Goal: Information Seeking & Learning: Learn about a topic

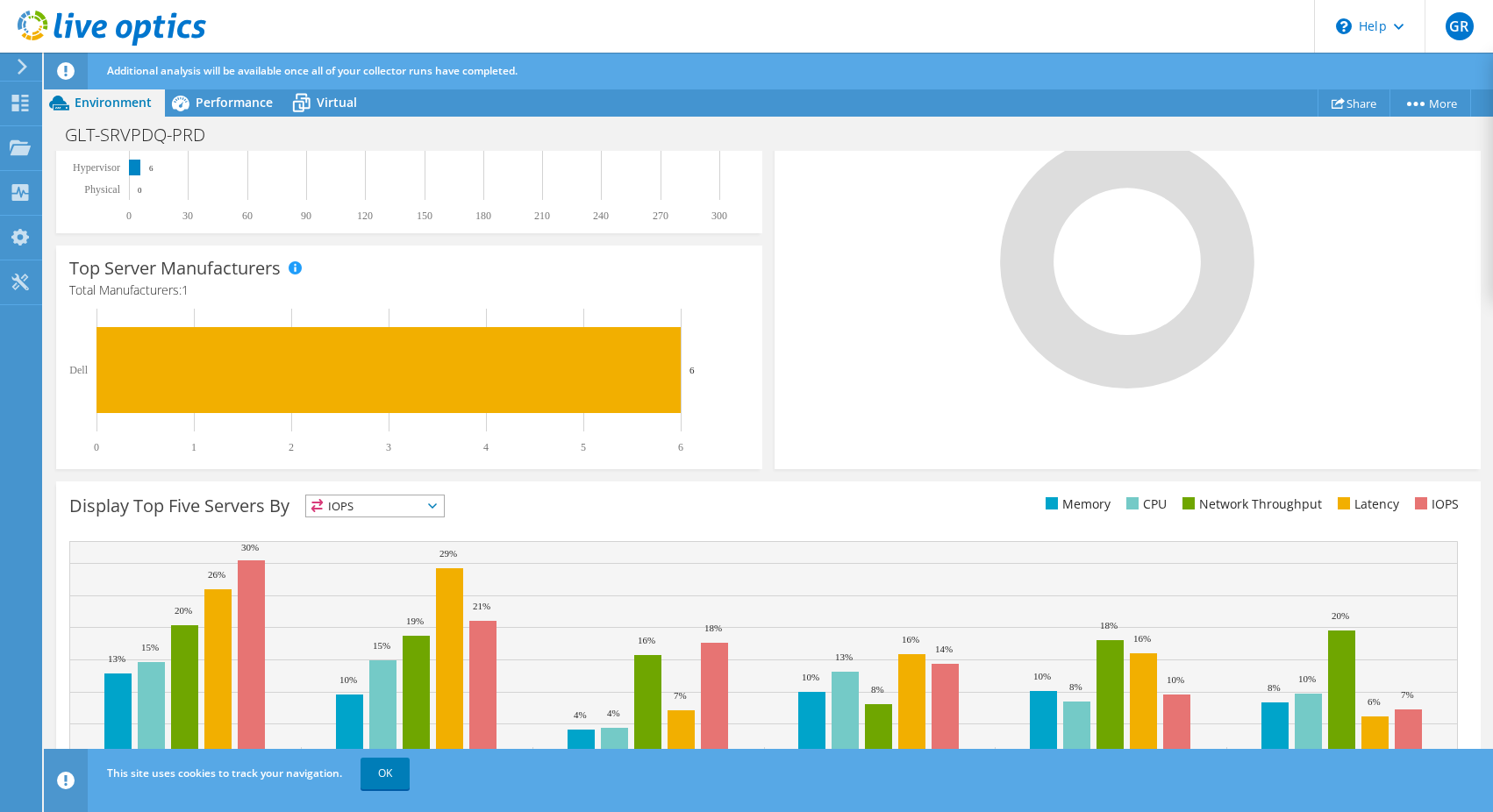
scroll to position [461, 0]
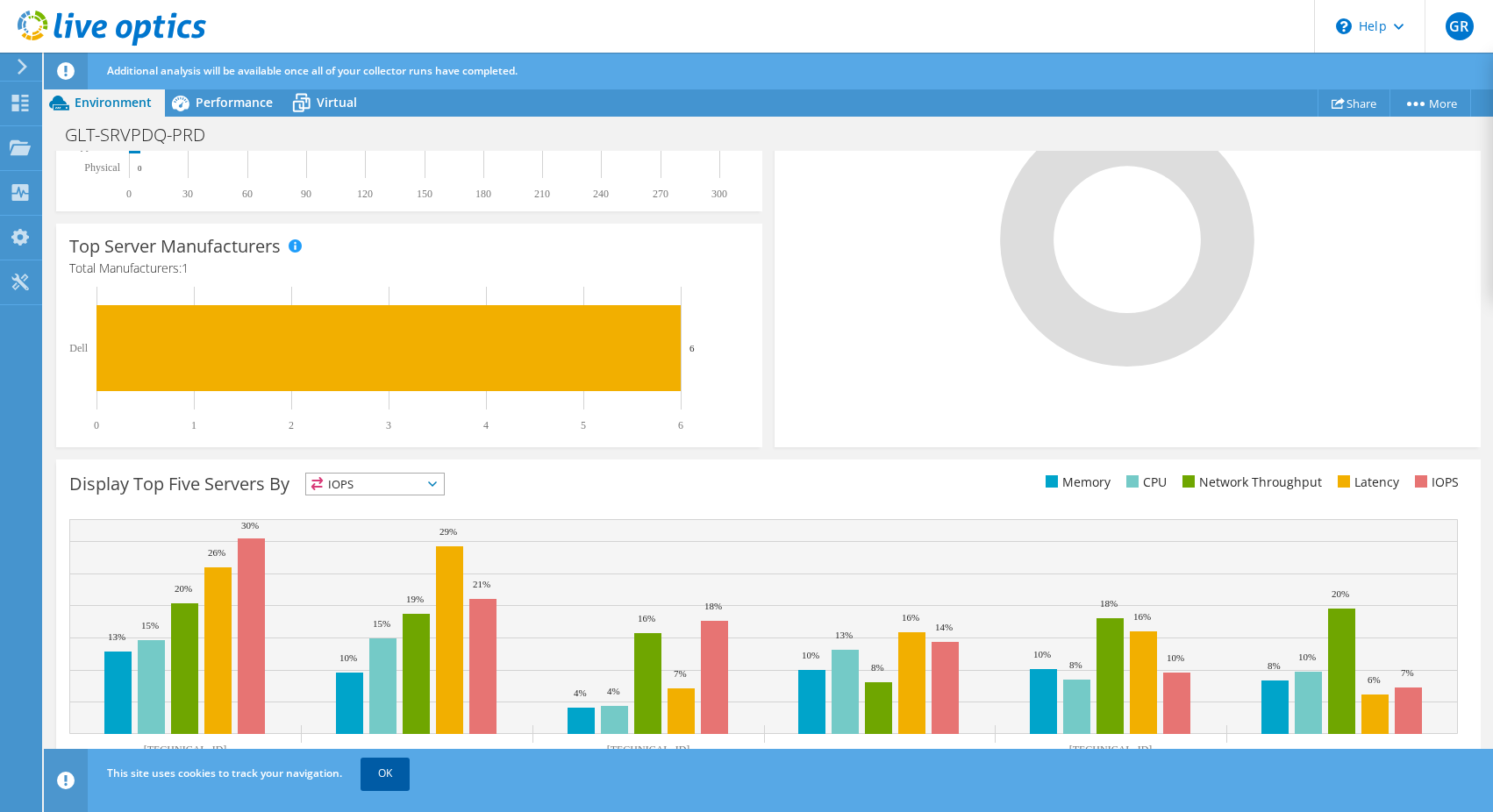
click at [382, 769] on link "OK" at bounding box center [385, 773] width 50 height 32
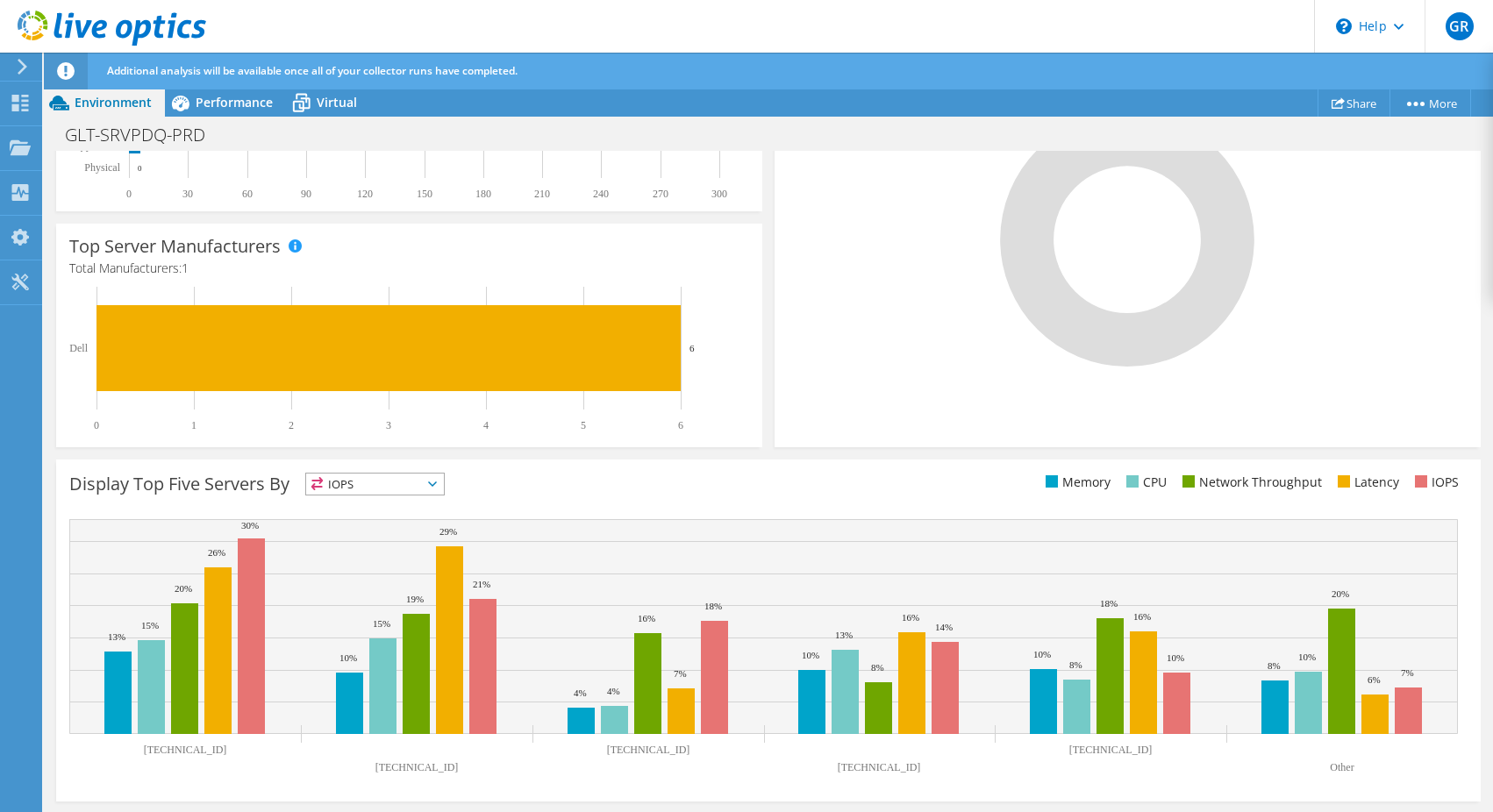
scroll to position [0, 0]
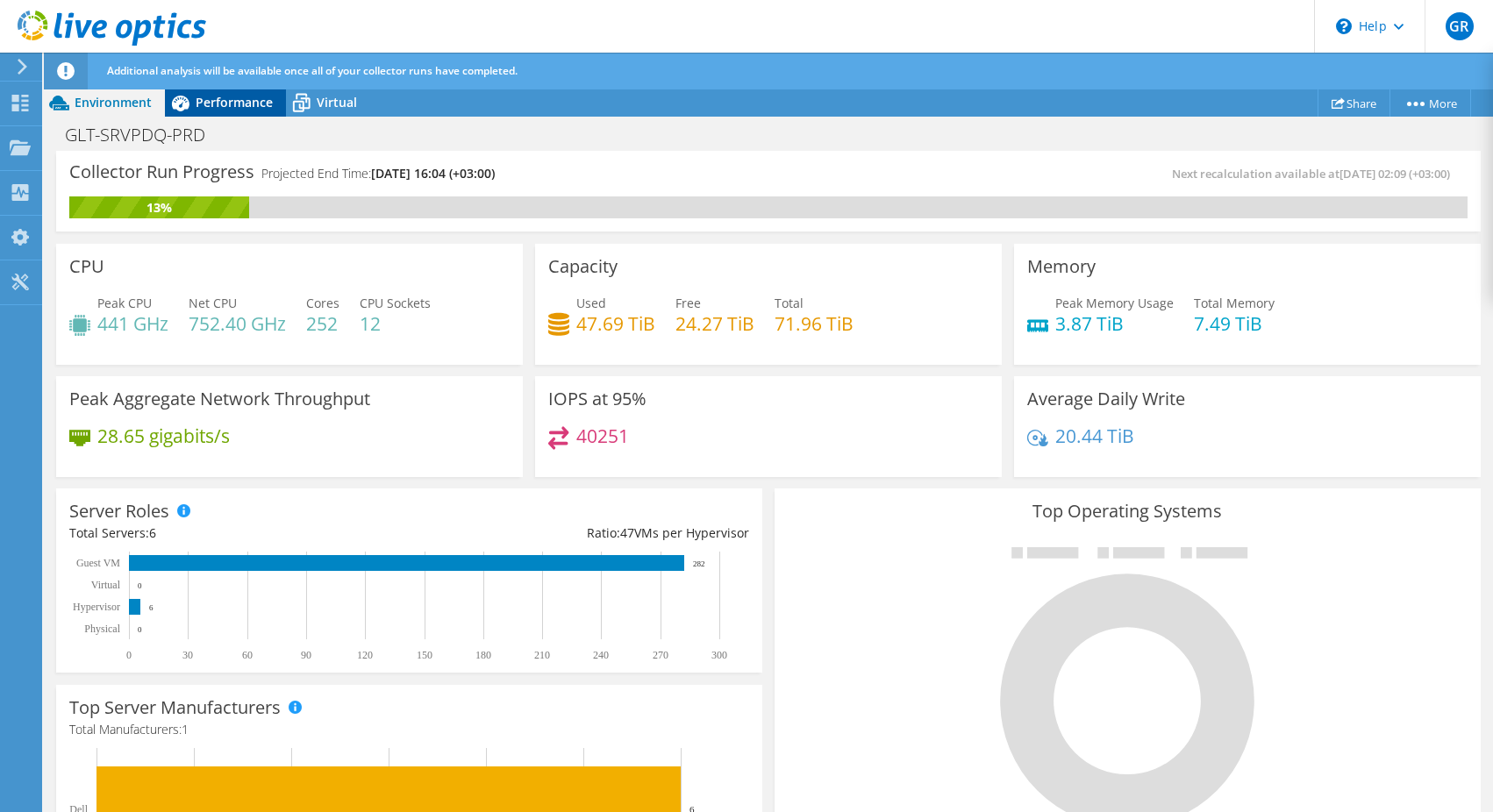
click at [222, 101] on span "Performance" at bounding box center [234, 102] width 77 height 17
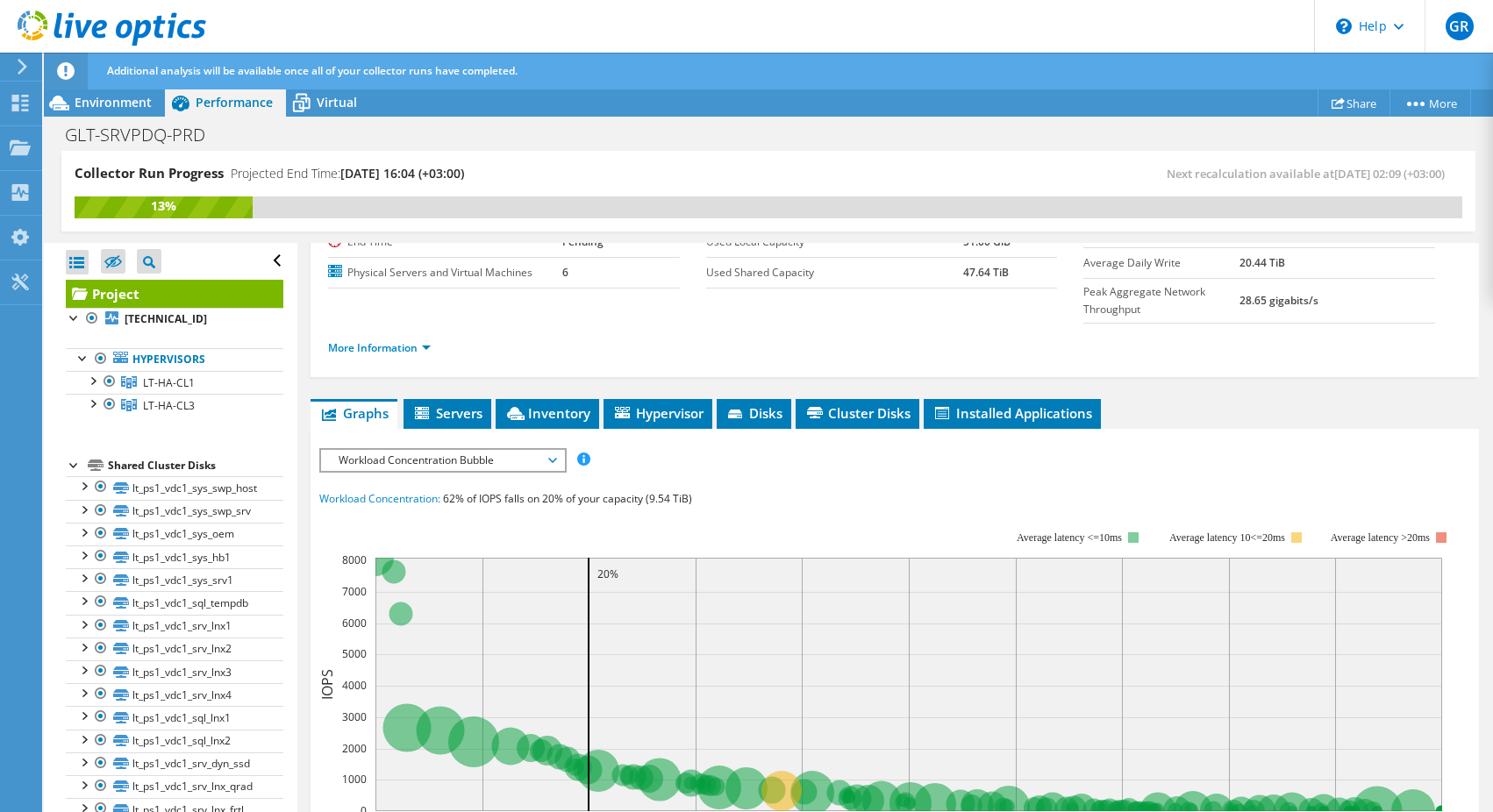
scroll to position [193, 0]
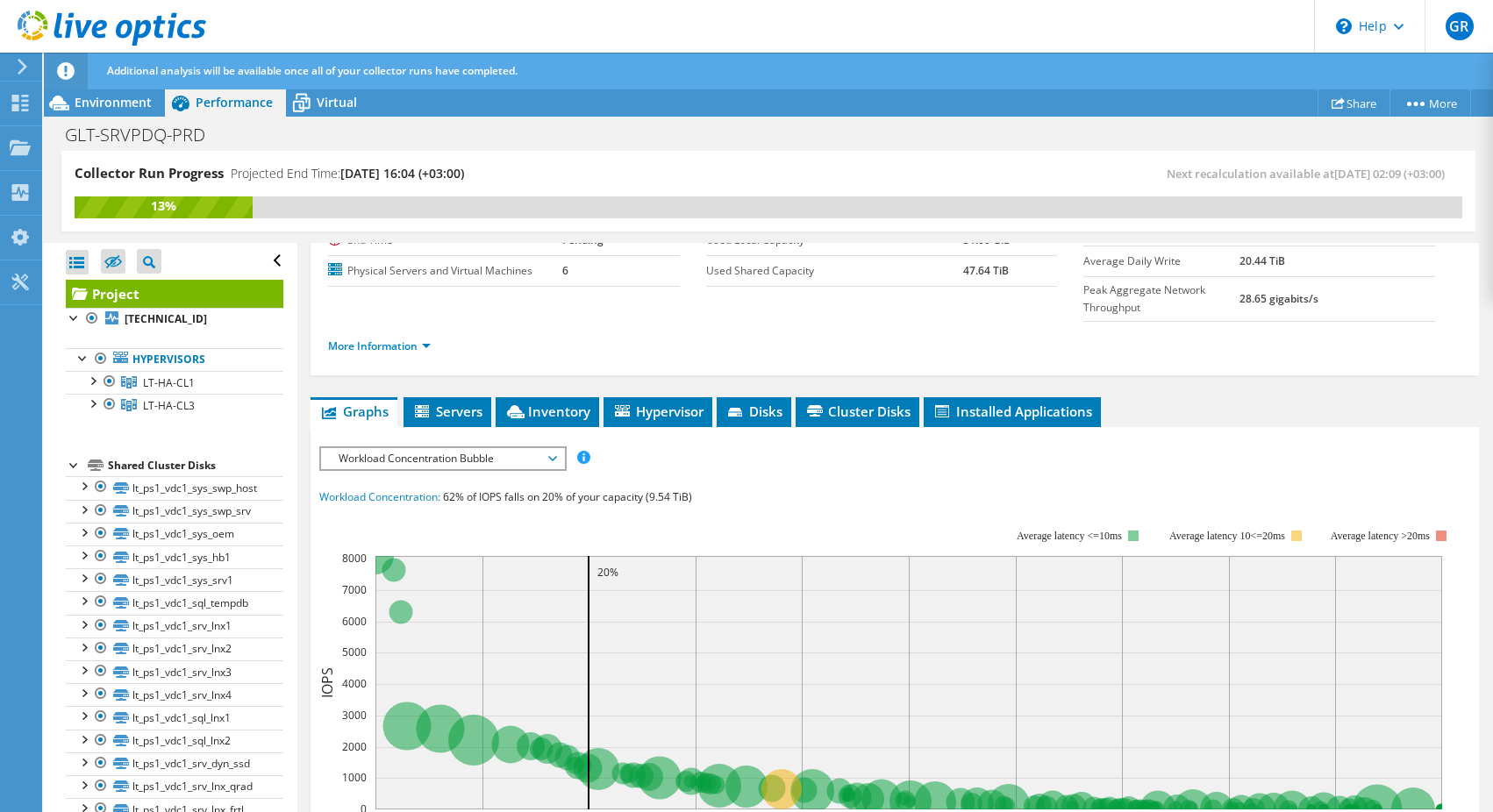
click at [513, 448] on span "Workload Concentration Bubble" at bounding box center [443, 457] width 226 height 21
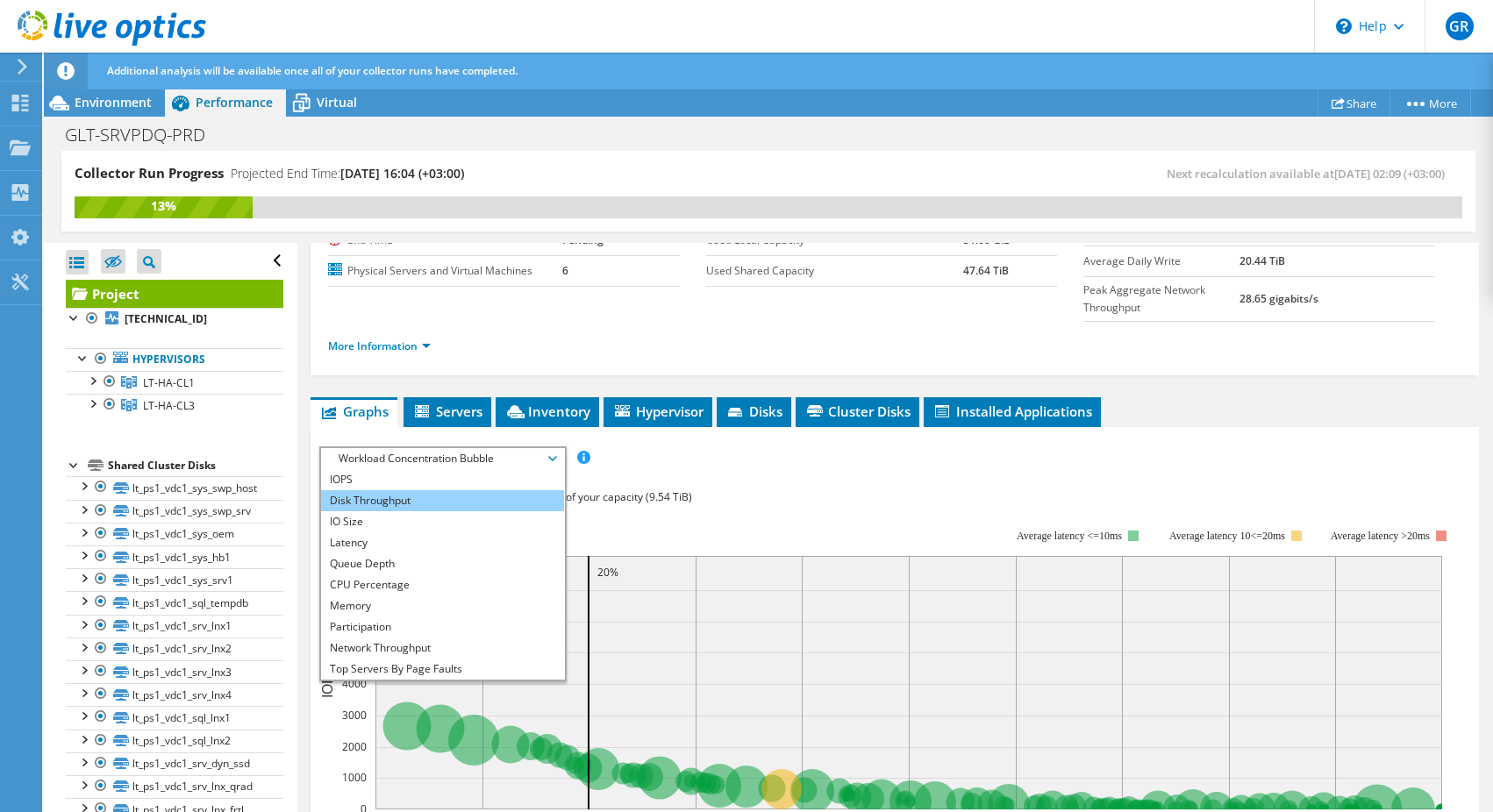
click at [479, 490] on li "Disk Throughput" at bounding box center [442, 500] width 243 height 21
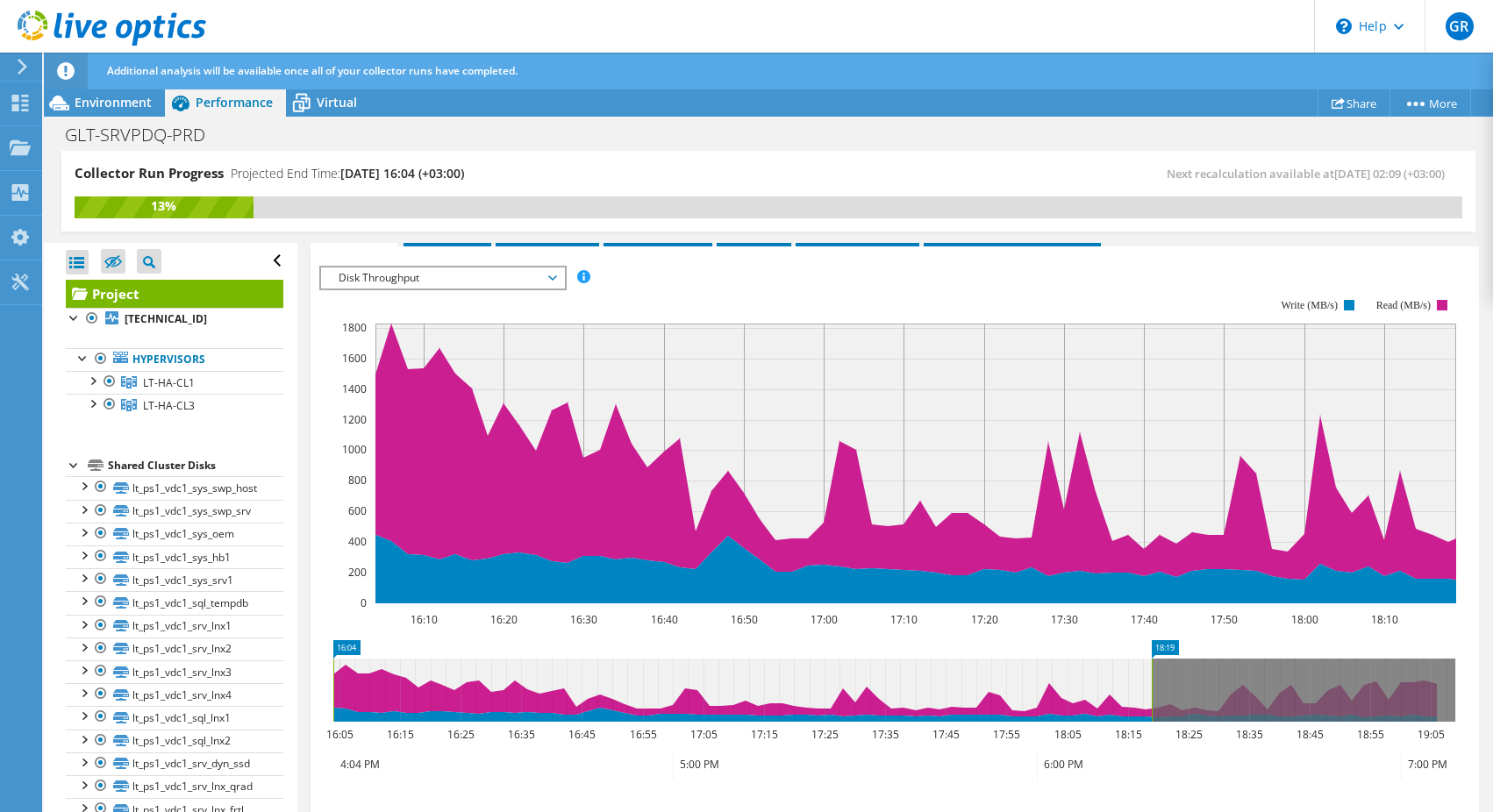
scroll to position [378, 0]
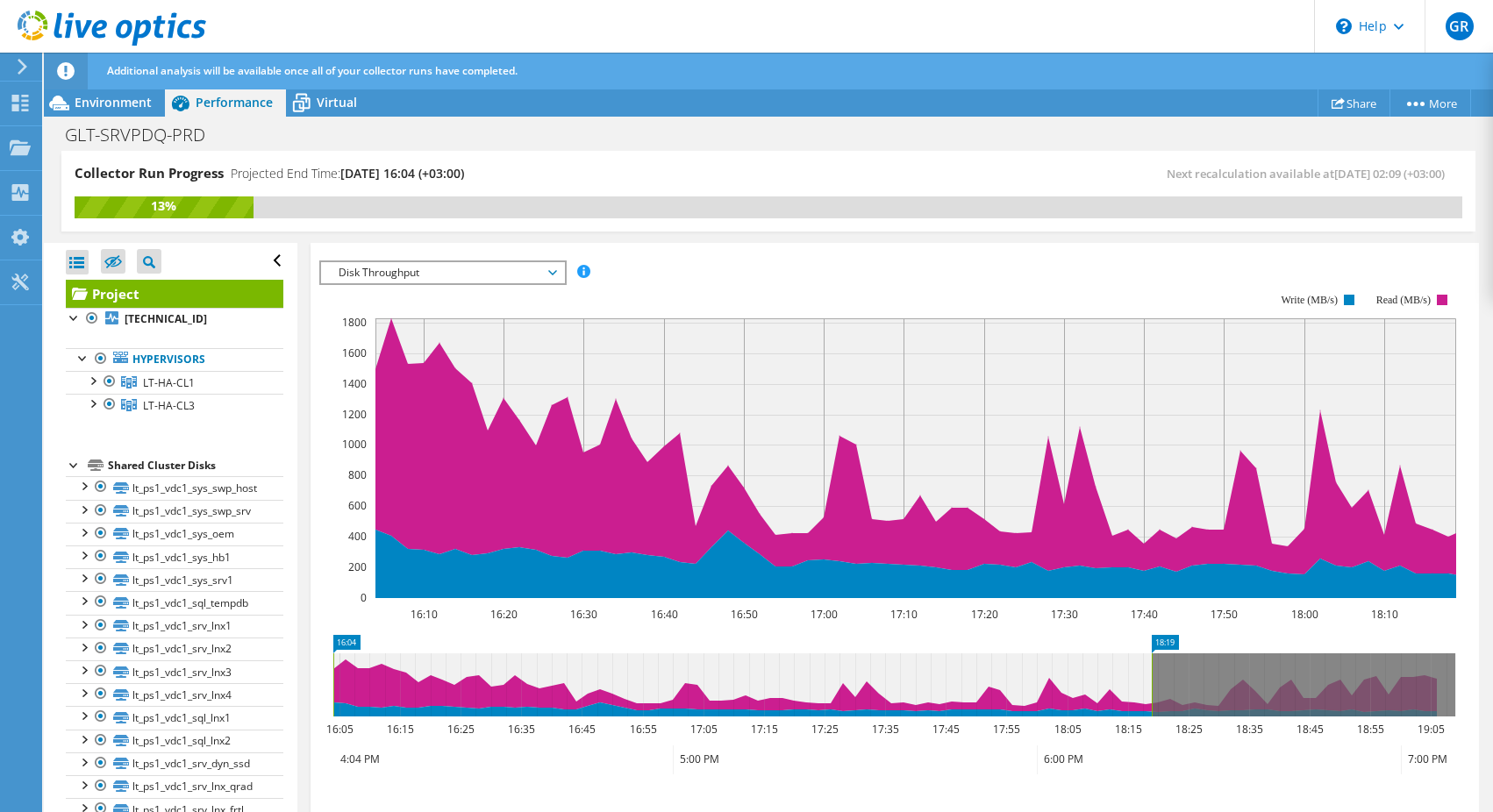
click at [334, 654] on rect at bounding box center [333, 685] width 7 height 63
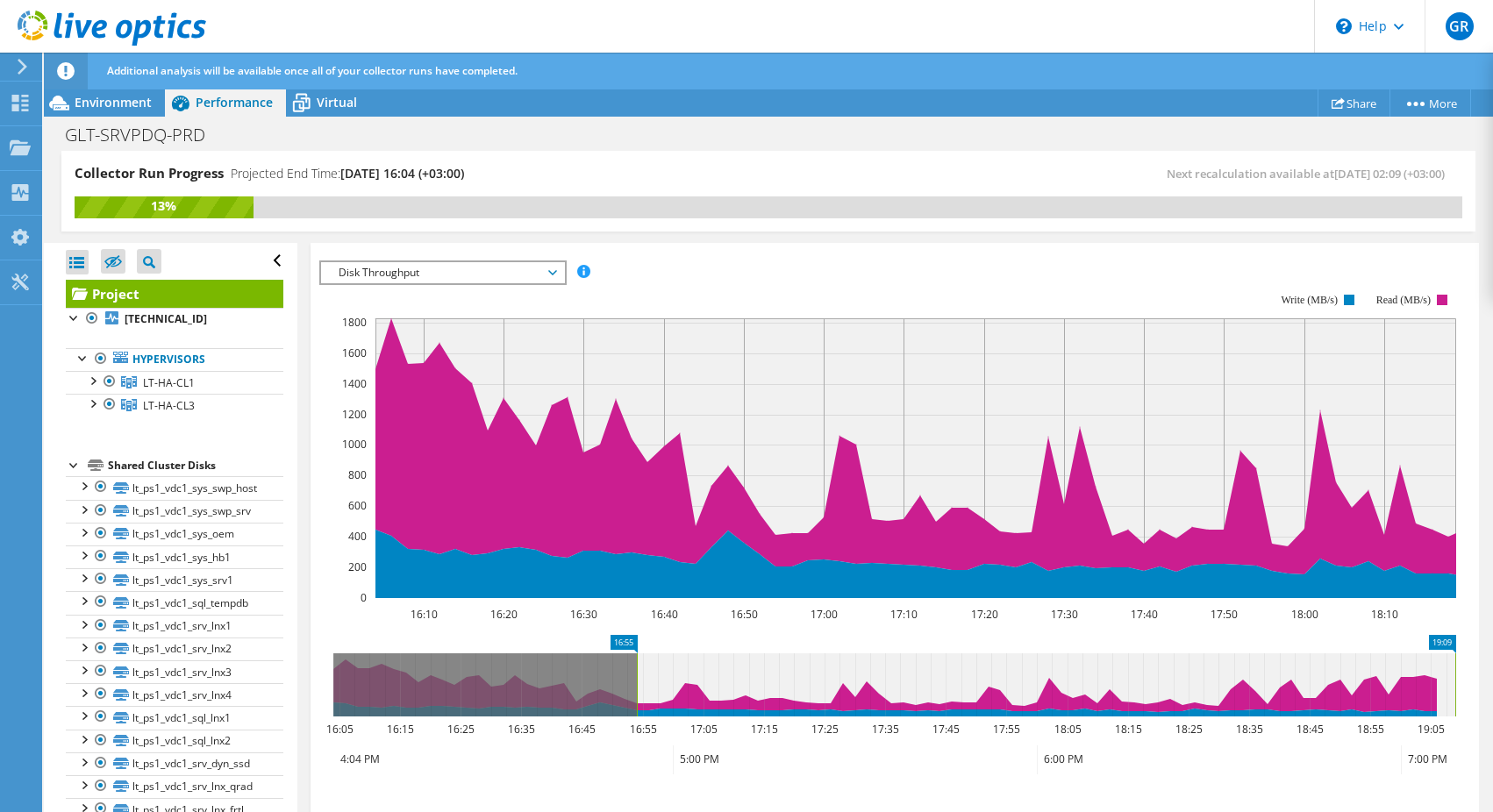
drag, startPoint x: 338, startPoint y: 640, endPoint x: 670, endPoint y: 677, distance: 334.1
click at [670, 677] on icon at bounding box center [1046, 685] width 818 height 63
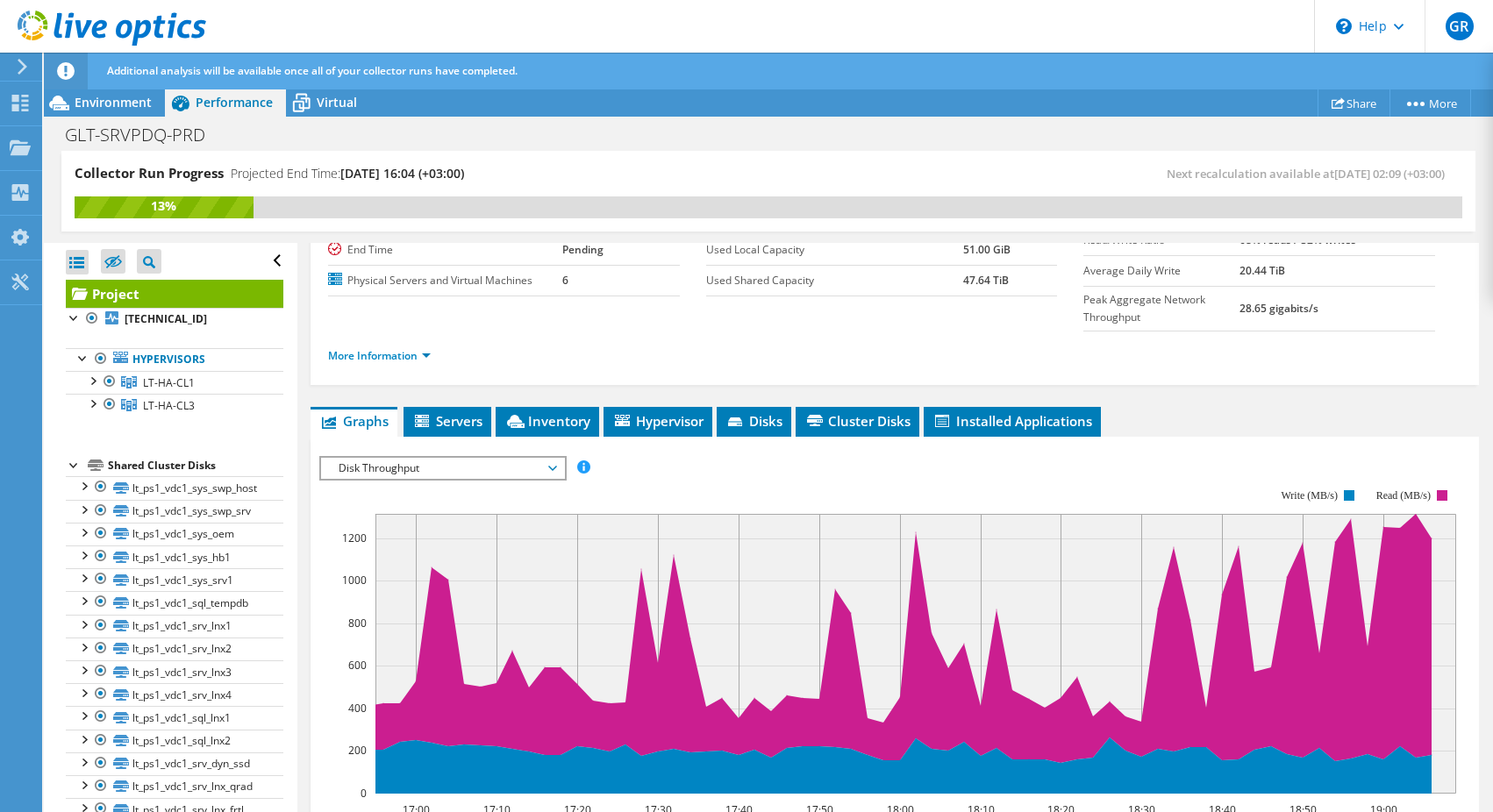
scroll to position [182, 0]
click at [532, 458] on span "Disk Throughput" at bounding box center [443, 468] width 226 height 21
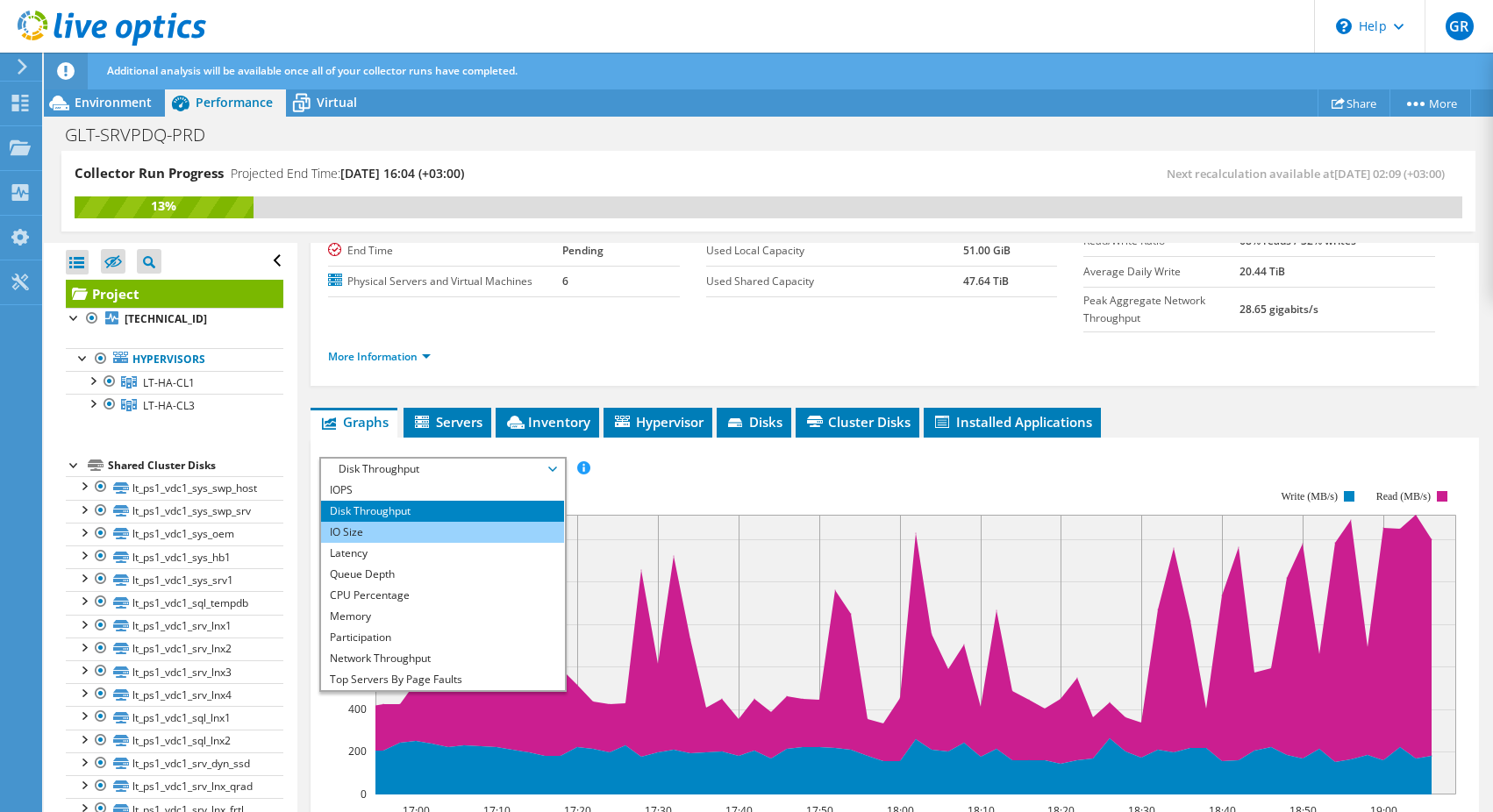
click at [466, 522] on li "IO Size" at bounding box center [442, 532] width 243 height 21
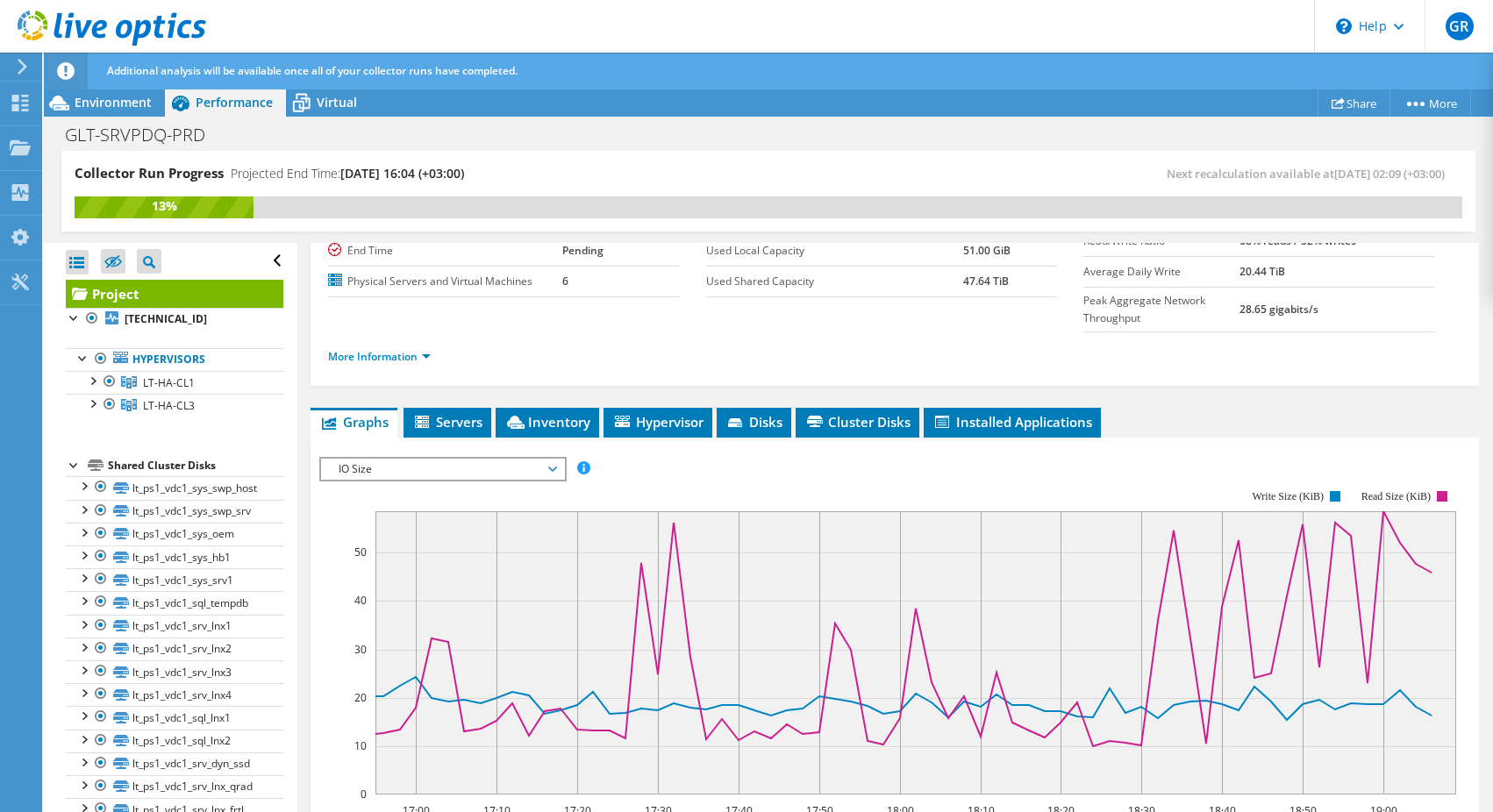
click at [443, 458] on span "IO Size" at bounding box center [443, 468] width 226 height 21
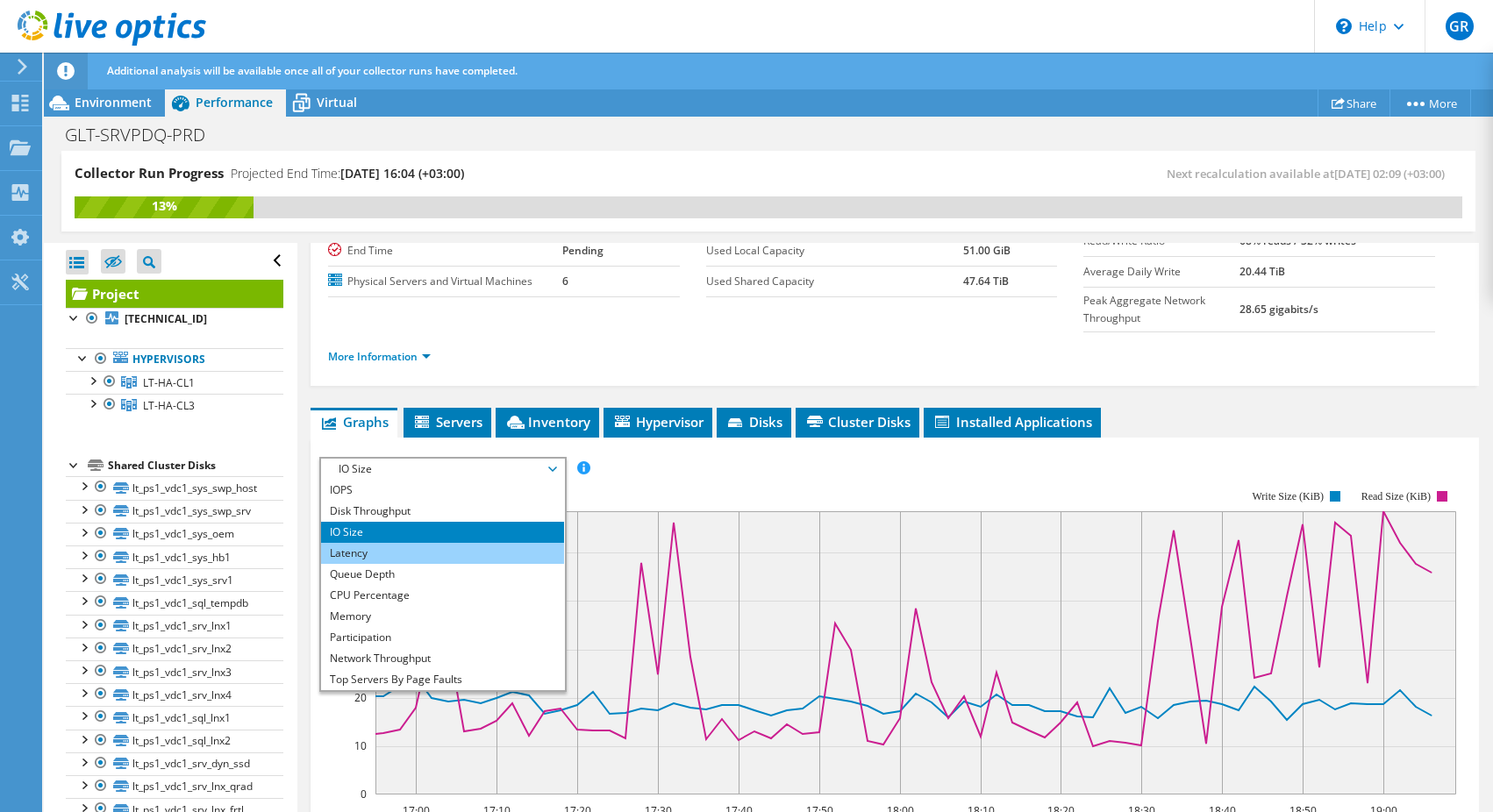
click at [412, 543] on li "Latency" at bounding box center [442, 553] width 243 height 21
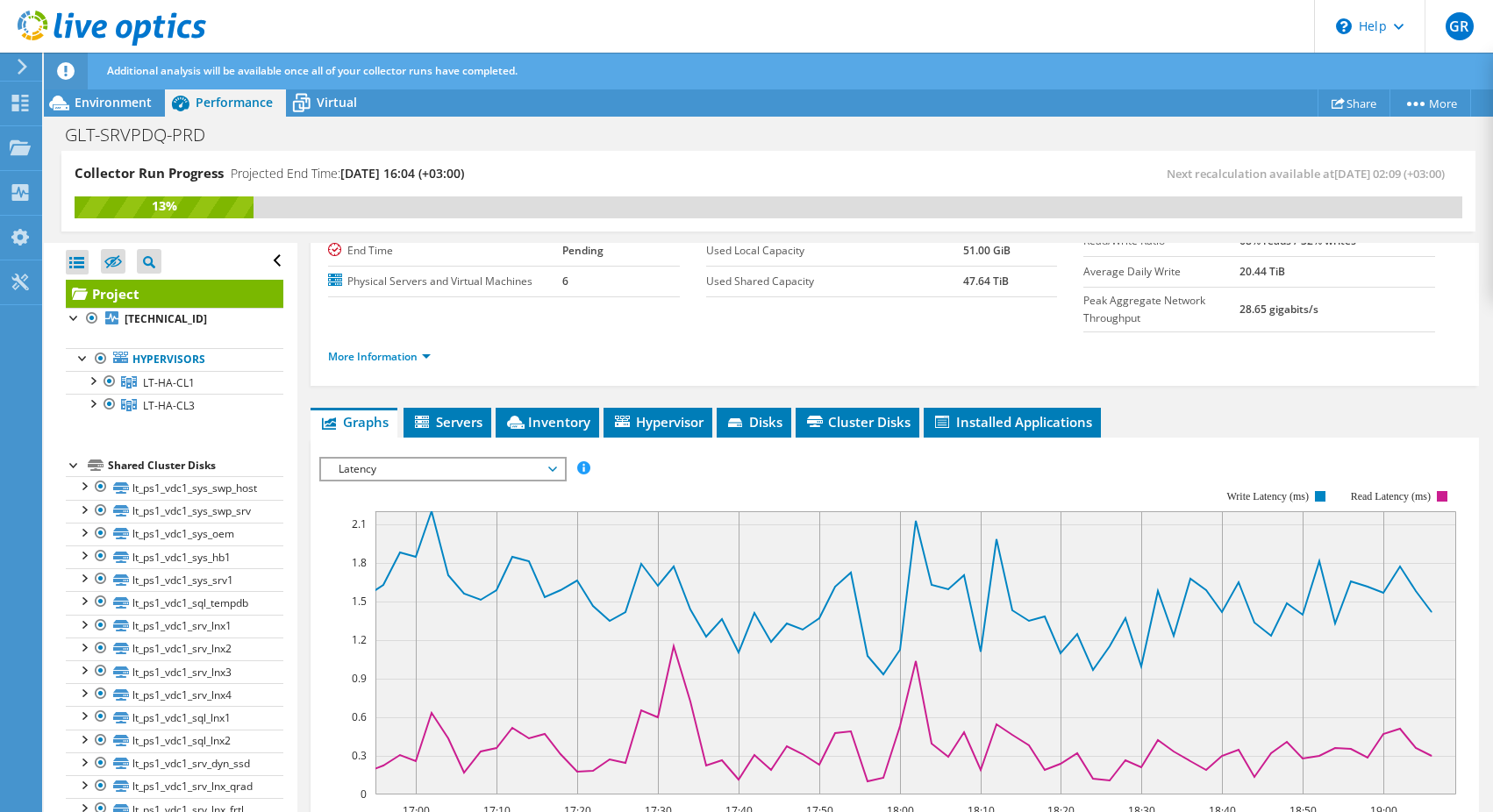
click at [462, 458] on span "Latency" at bounding box center [443, 468] width 226 height 21
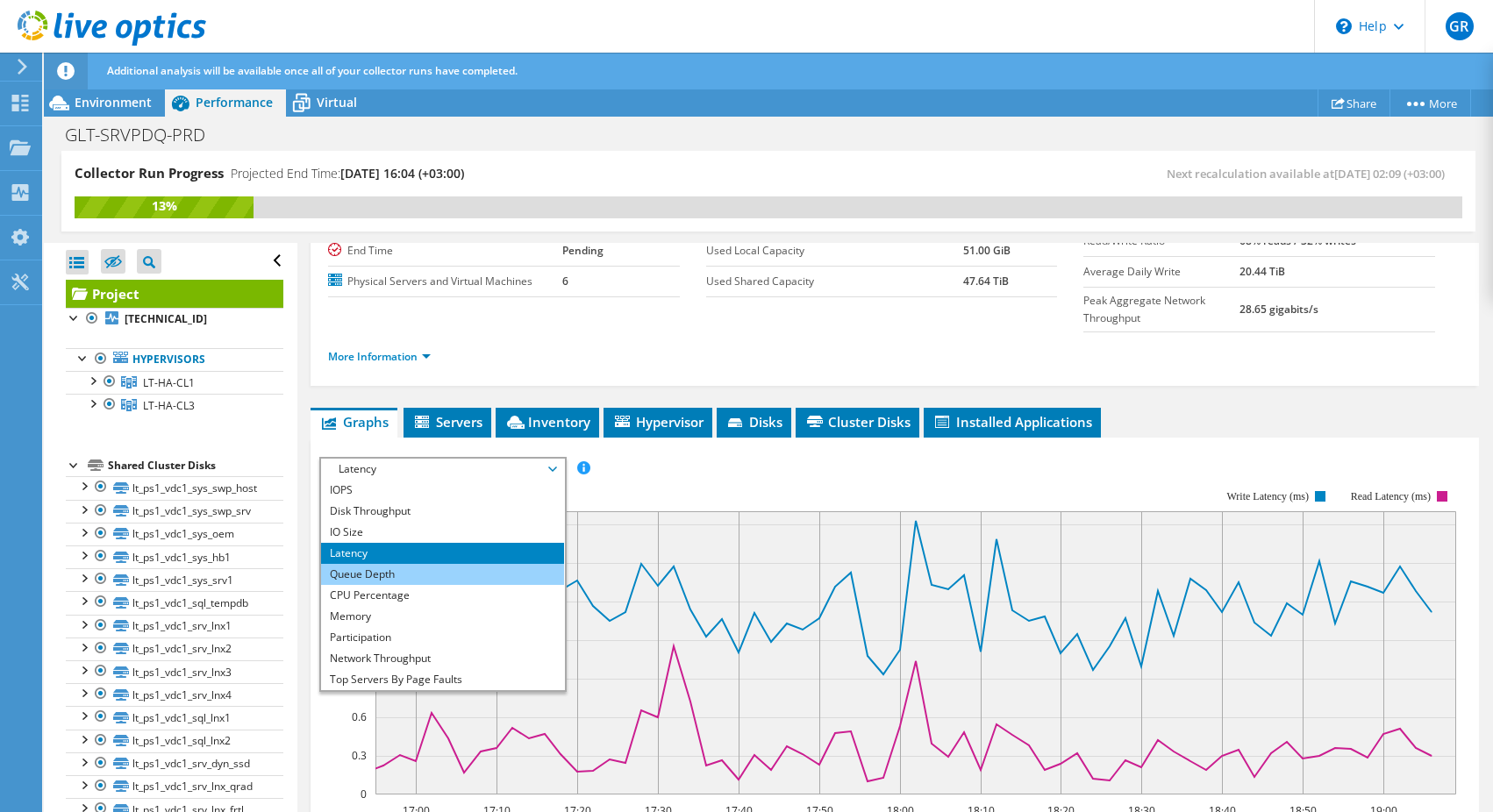
click at [401, 563] on li "Queue Depth" at bounding box center [442, 573] width 243 height 21
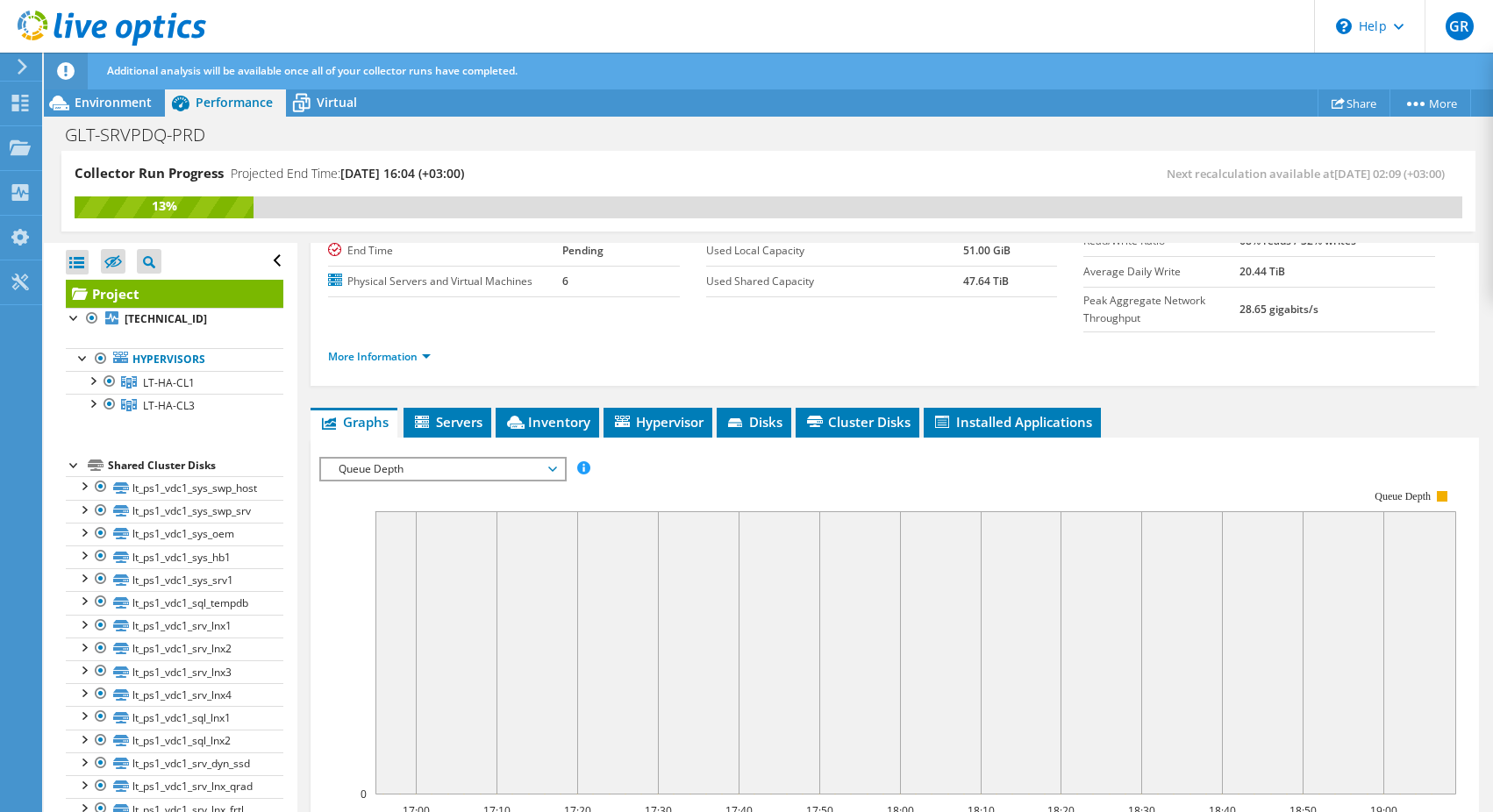
click at [467, 458] on span "Queue Depth" at bounding box center [443, 468] width 226 height 21
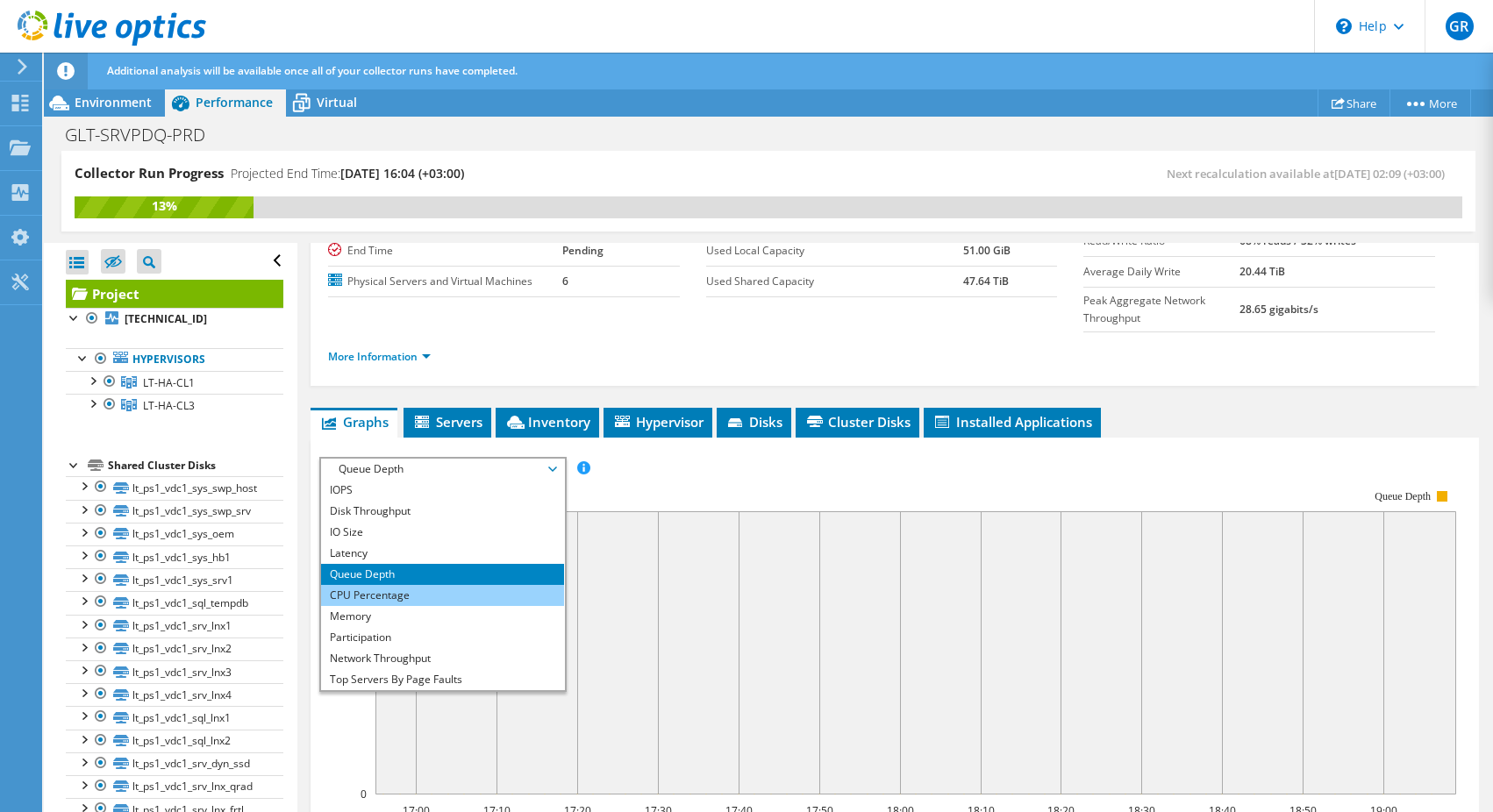
click at [397, 584] on li "CPU Percentage" at bounding box center [442, 594] width 243 height 21
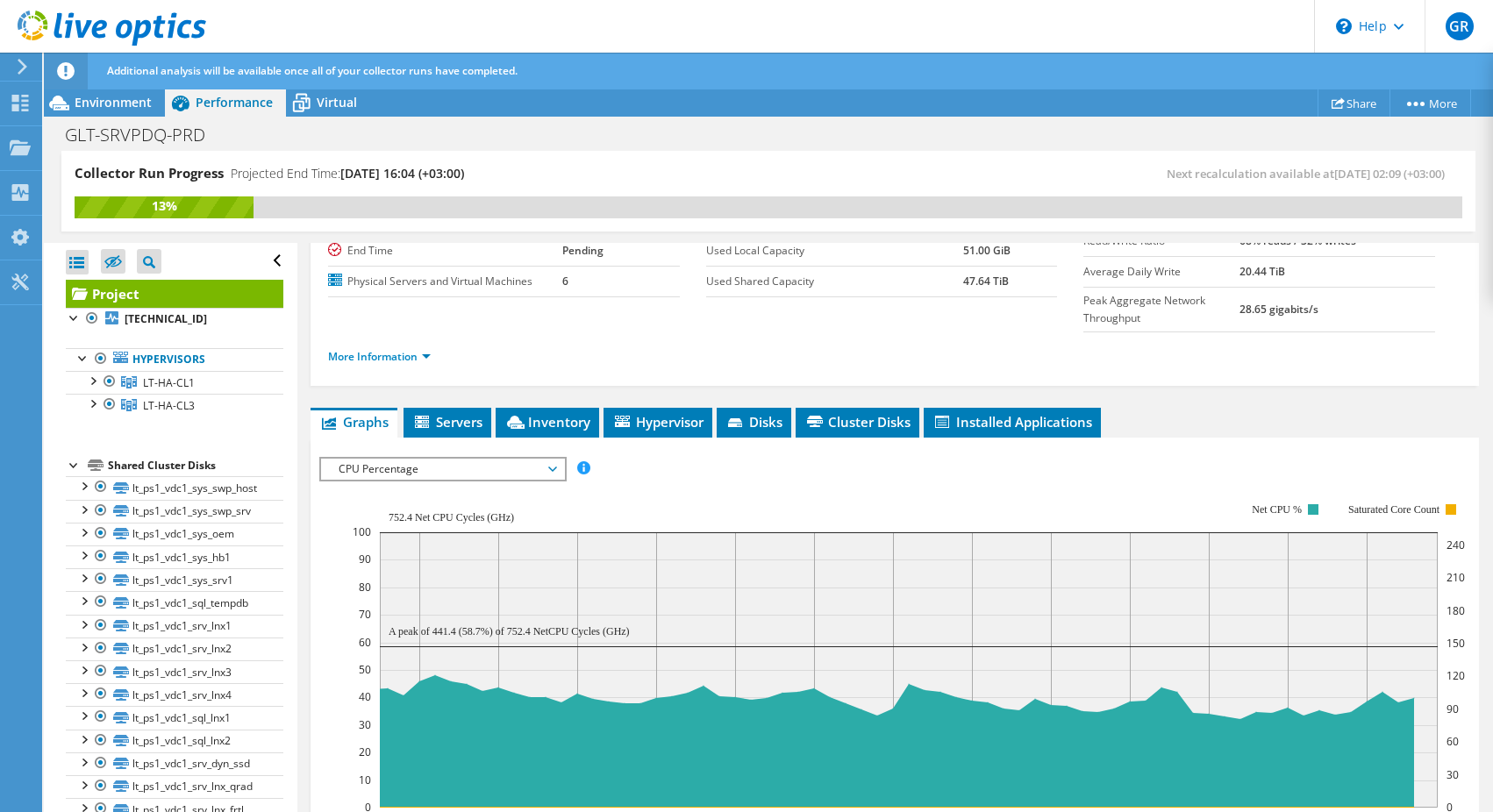
click at [455, 458] on span "CPU Percentage" at bounding box center [443, 468] width 226 height 21
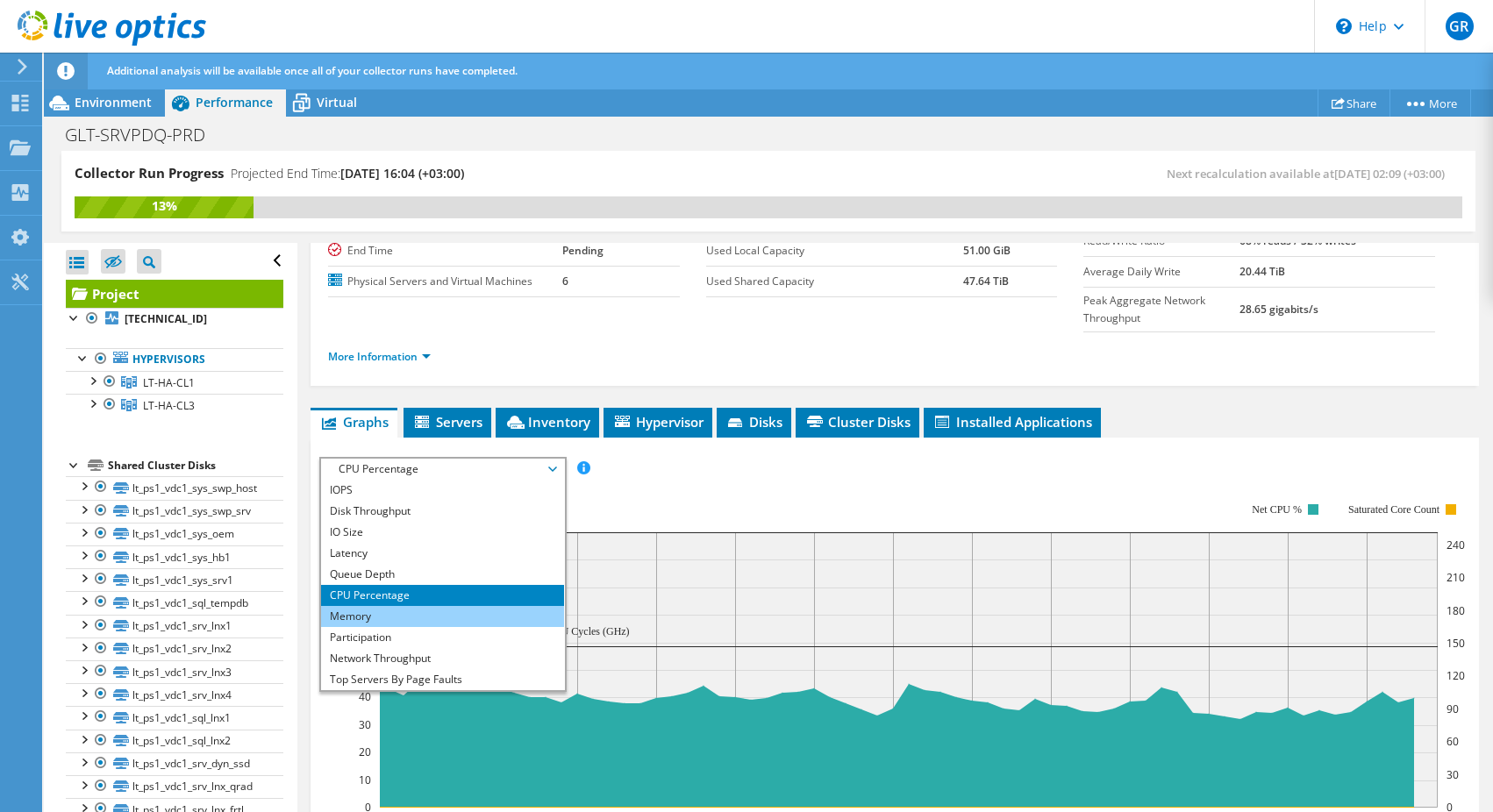
click at [408, 606] on li "Memory" at bounding box center [442, 616] width 243 height 21
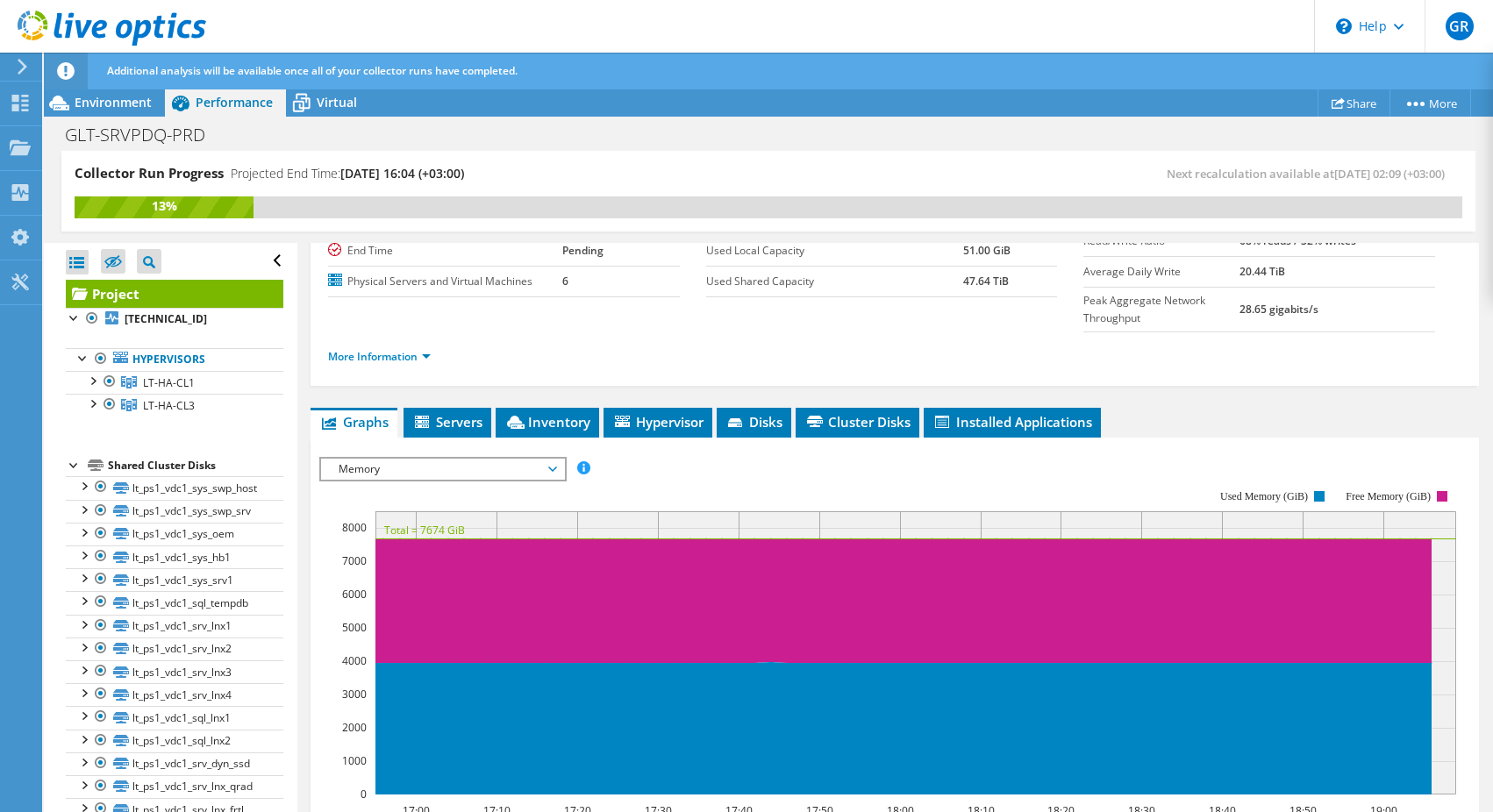
click at [483, 458] on span "Memory" at bounding box center [443, 468] width 226 height 21
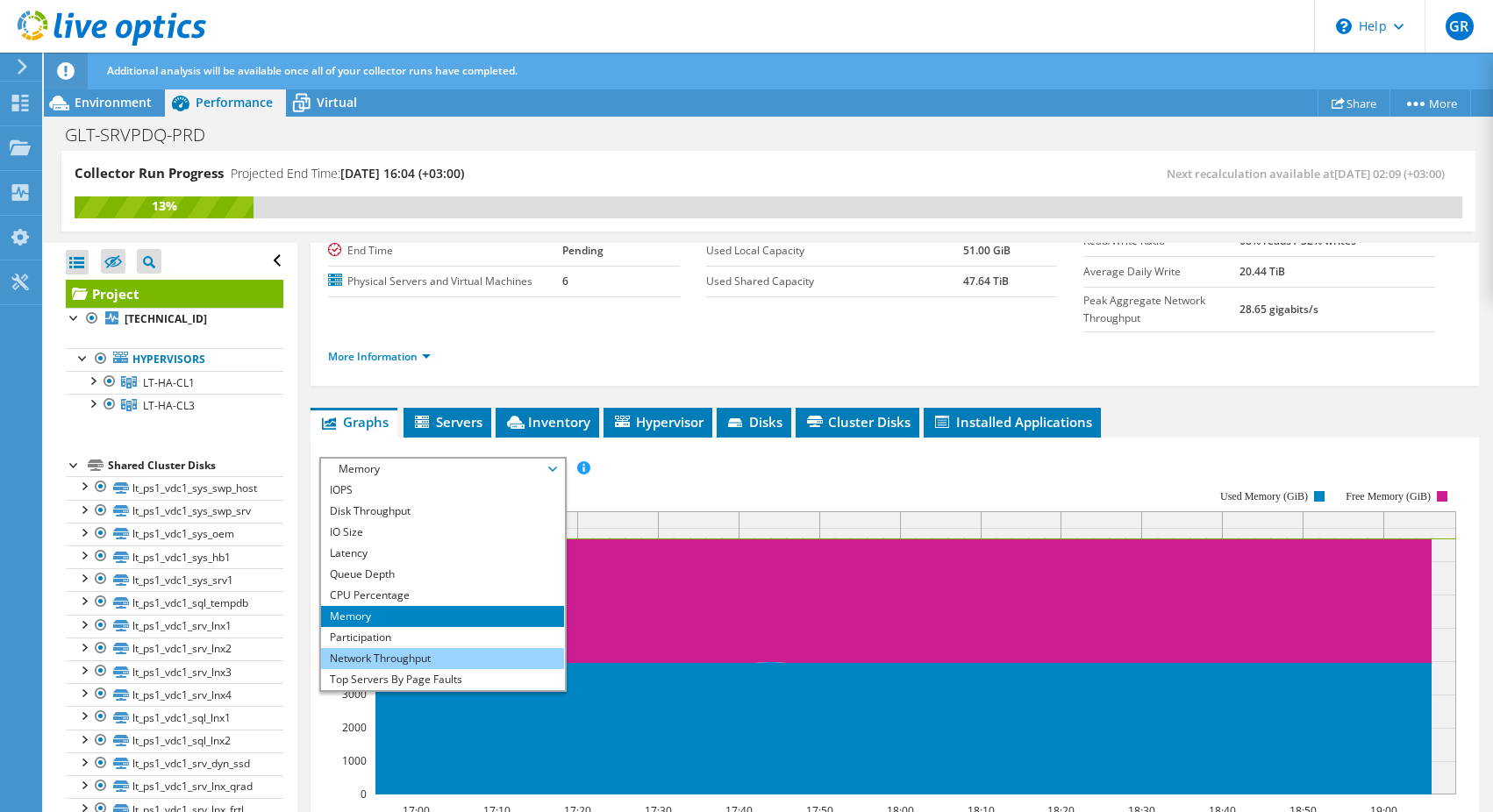
click at [407, 648] on li "Network Throughput" at bounding box center [442, 658] width 243 height 21
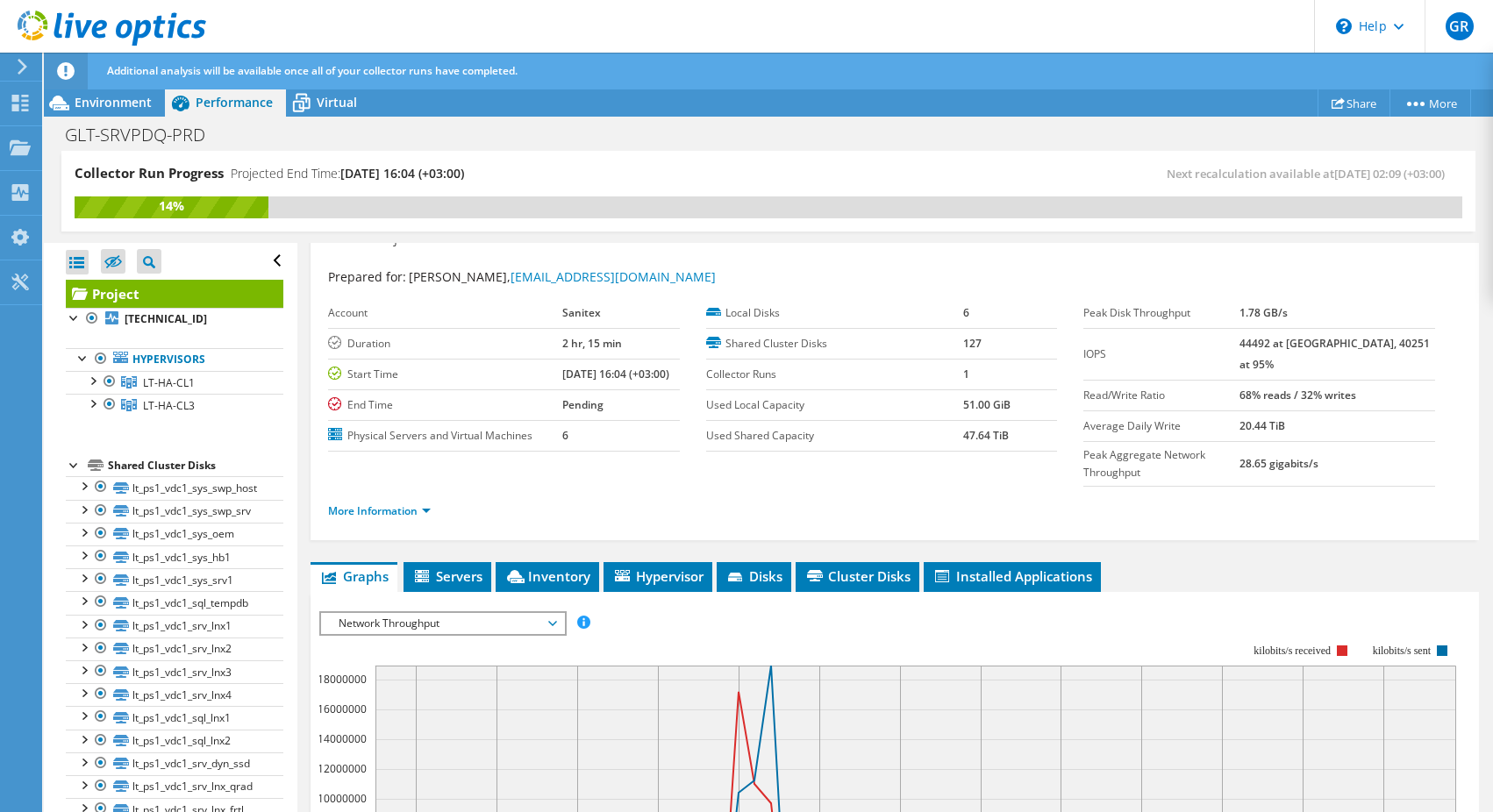
scroll to position [30, 0]
